Goal: Contribute content

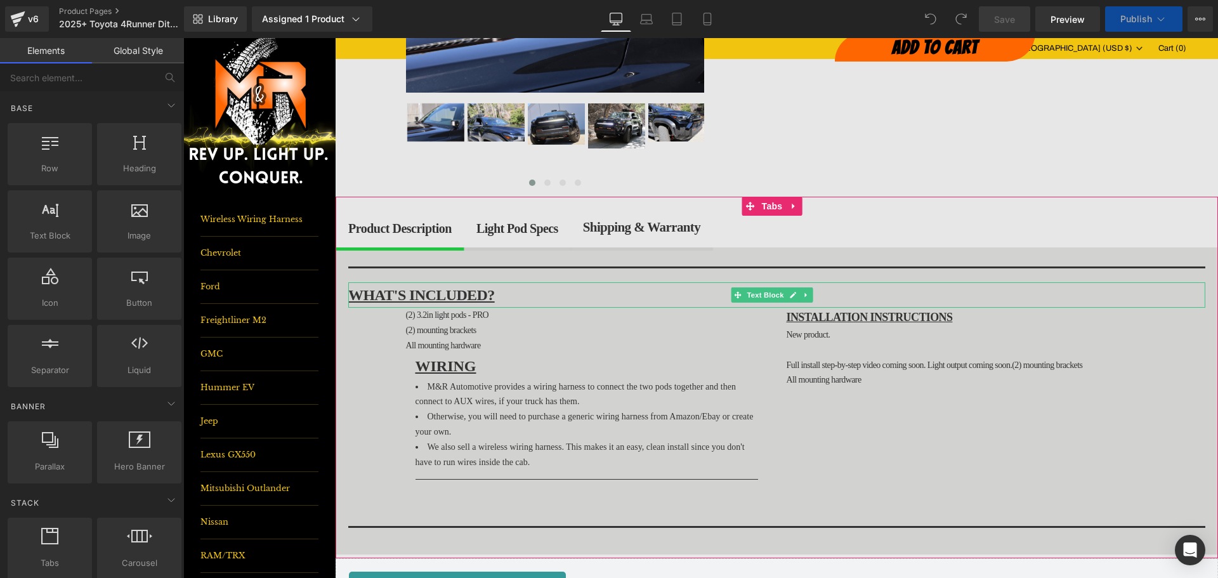
scroll to position [317, 0]
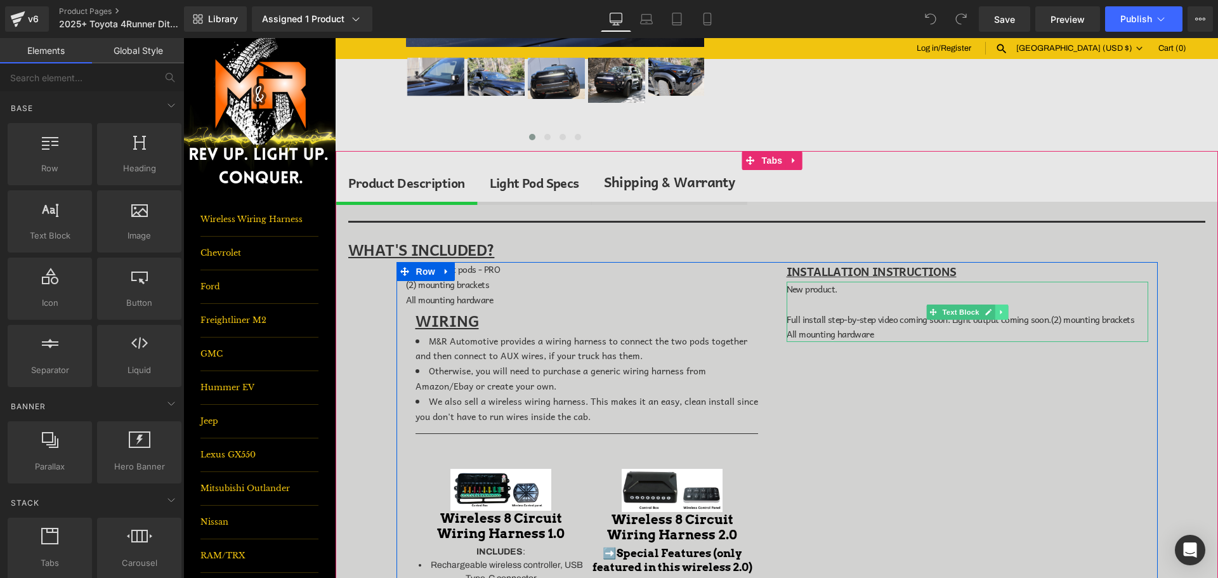
click at [1000, 312] on icon at bounding box center [1001, 312] width 2 height 4
click at [1005, 313] on icon at bounding box center [1008, 311] width 7 height 7
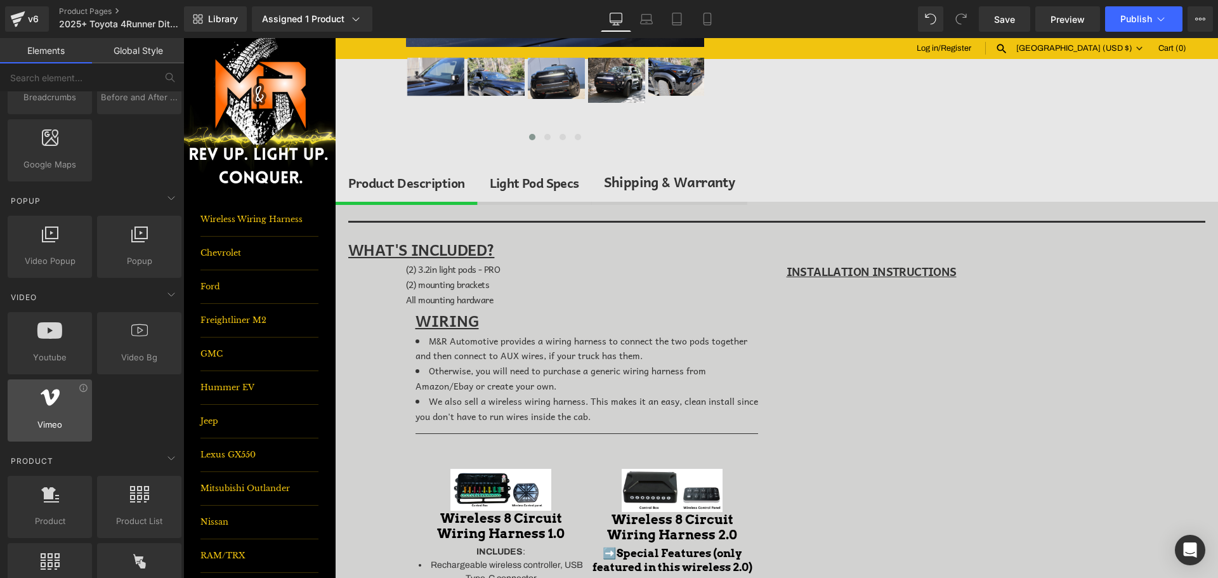
scroll to position [761, 0]
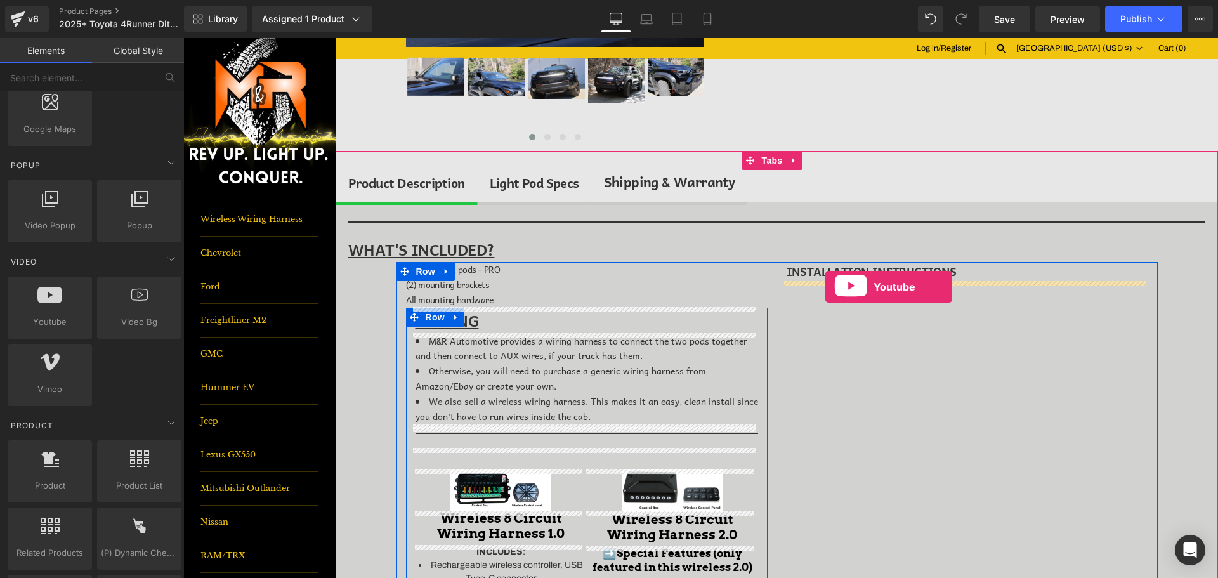
drag, startPoint x: 249, startPoint y: 347, endPoint x: 826, endPoint y: 287, distance: 579.3
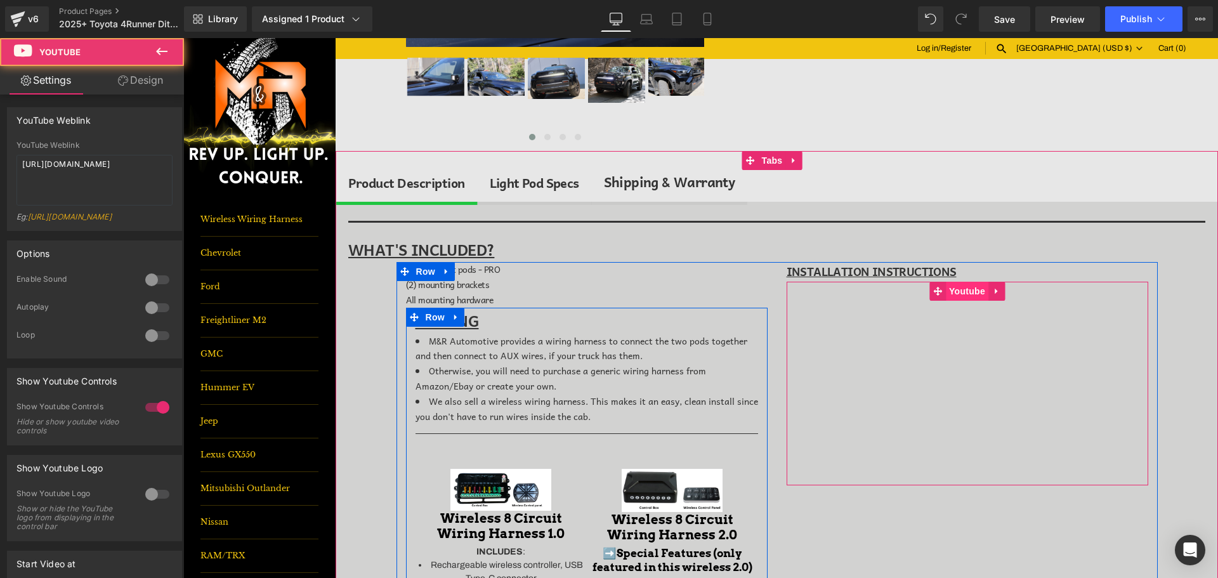
click at [962, 293] on span "Youtube" at bounding box center [967, 291] width 43 height 19
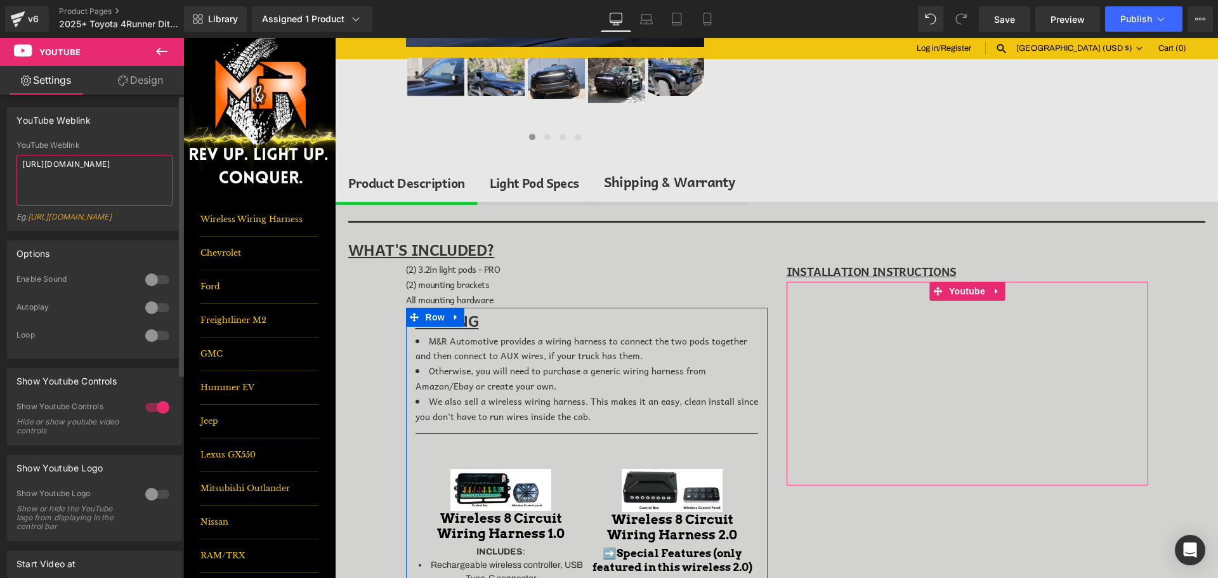
click at [94, 169] on textarea "[URL][DOMAIN_NAME]" at bounding box center [94, 180] width 156 height 51
paste textarea "[DOMAIN_NAME][URL]"
type textarea "[URL][DOMAIN_NAME]"
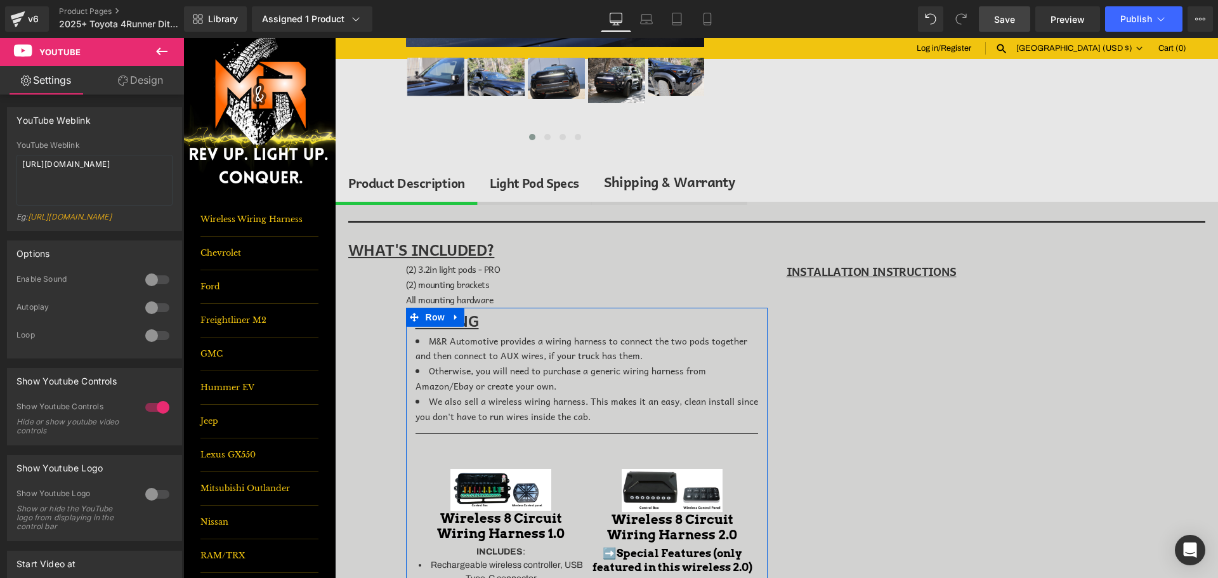
click at [1009, 13] on span "Save" at bounding box center [1004, 19] width 21 height 13
click at [1138, 18] on span "Publish" at bounding box center [1137, 19] width 32 height 10
click at [1138, 15] on span "Publish" at bounding box center [1137, 19] width 32 height 10
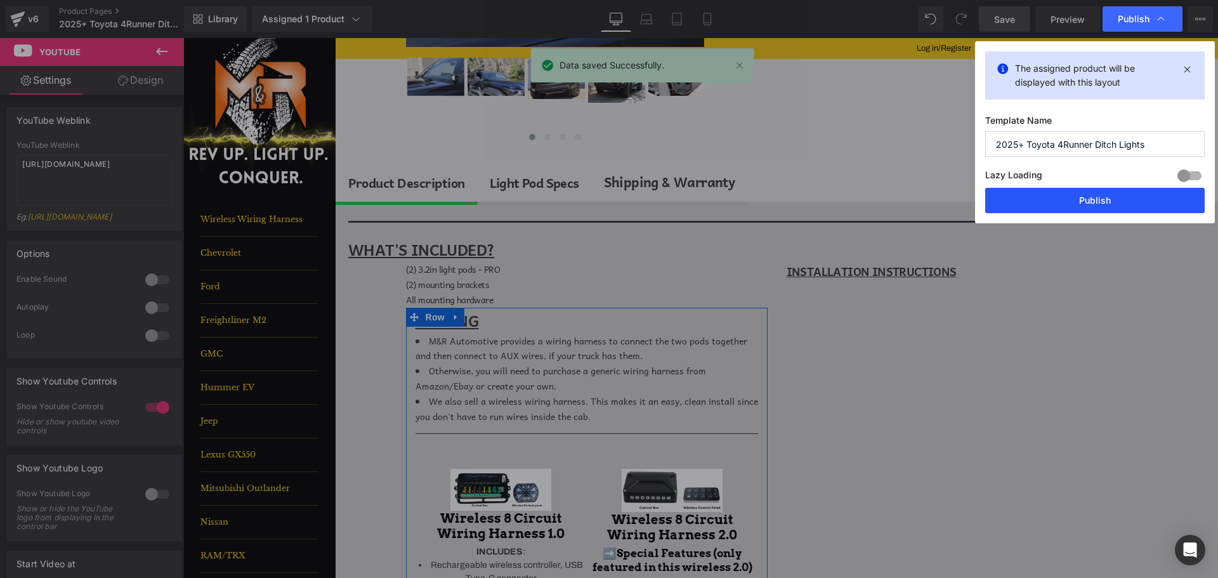
click at [1126, 204] on button "Publish" at bounding box center [1095, 200] width 220 height 25
